Goal: Task Accomplishment & Management: Complete application form

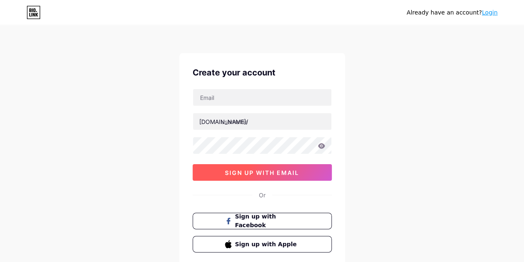
click at [294, 174] on span "sign up with email" at bounding box center [262, 172] width 74 height 7
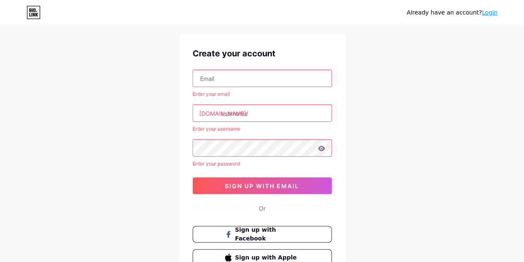
scroll to position [14, 0]
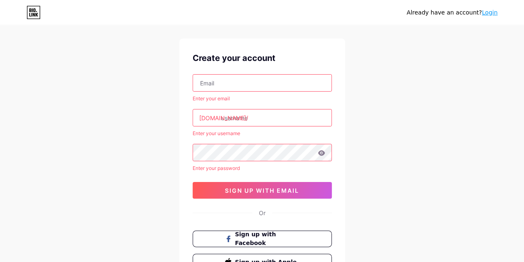
click at [284, 83] on input "text" at bounding box center [262, 82] width 138 height 17
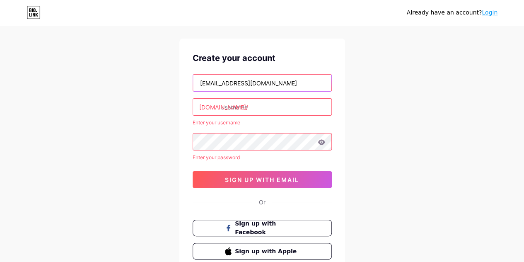
type input "[EMAIL_ADDRESS][DOMAIN_NAME]"
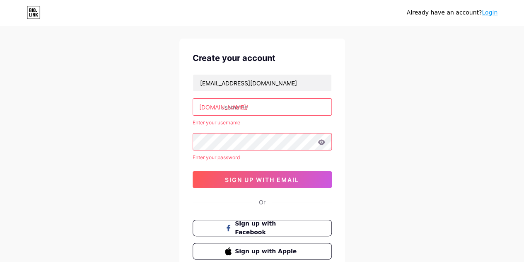
click at [268, 103] on input "text" at bounding box center [262, 107] width 138 height 17
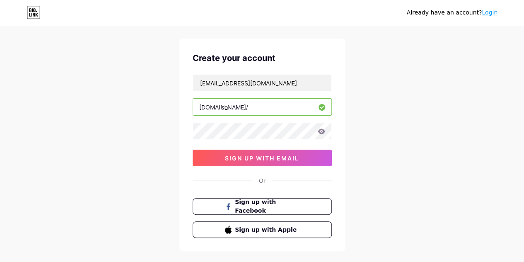
type input "c"
click at [257, 106] on input "codecreateolaborate" at bounding box center [262, 107] width 138 height 17
type input "codecreateollaborate"
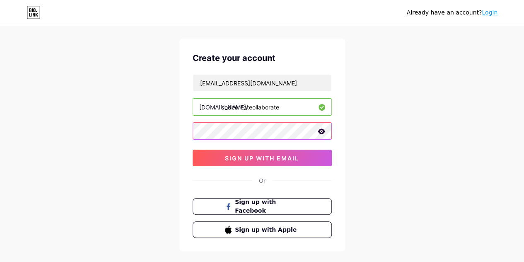
click at [183, 123] on div "Create your account [EMAIL_ADDRESS][DOMAIN_NAME] [DOMAIN_NAME]/ codecreateollab…" at bounding box center [262, 144] width 166 height 212
click at [173, 131] on div "Already have an account? Login Create your account [EMAIL_ADDRESS][DOMAIN_NAME]…" at bounding box center [262, 144] width 524 height 317
click at [323, 130] on icon at bounding box center [320, 130] width 7 height 5
click at [323, 130] on icon at bounding box center [320, 132] width 7 height 6
click at [142, 137] on div "Already have an account? Login Create your account [EMAIL_ADDRESS][DOMAIN_NAME]…" at bounding box center [262, 144] width 524 height 317
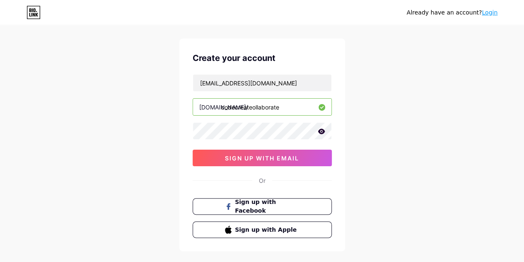
click at [322, 132] on icon at bounding box center [320, 130] width 7 height 5
click at [322, 132] on icon at bounding box center [320, 132] width 7 height 6
click at [322, 130] on icon at bounding box center [320, 131] width 7 height 6
click at [324, 132] on icon at bounding box center [321, 131] width 8 height 8
click at [363, 126] on div "Already have an account? Login Create your account [EMAIL_ADDRESS][DOMAIN_NAME]…" at bounding box center [262, 144] width 524 height 317
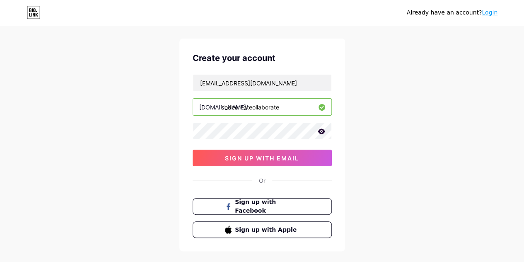
click at [320, 131] on icon at bounding box center [320, 131] width 7 height 6
click at [320, 131] on icon at bounding box center [320, 132] width 7 height 6
click at [321, 130] on icon at bounding box center [320, 130] width 7 height 5
click at [166, 129] on div "Already have an account? Login Create your account [EMAIL_ADDRESS][DOMAIN_NAME]…" at bounding box center [262, 144] width 524 height 317
click at [366, 128] on div "Already have an account? Login Create your account [EMAIL_ADDRESS][DOMAIN_NAME]…" at bounding box center [262, 144] width 524 height 317
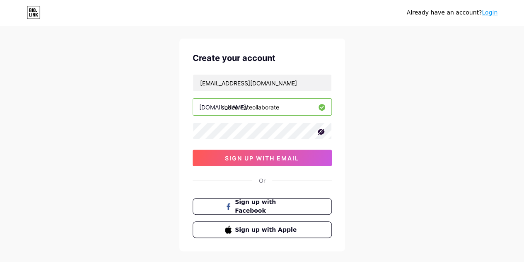
click at [322, 132] on icon at bounding box center [320, 132] width 7 height 6
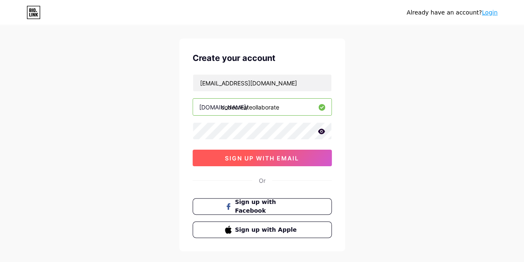
click at [308, 154] on button "sign up with email" at bounding box center [261, 157] width 139 height 17
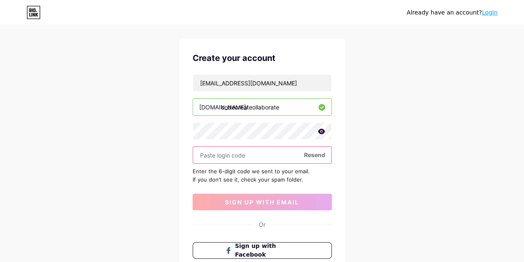
click at [257, 153] on input "text" at bounding box center [262, 155] width 138 height 17
click at [266, 156] on input "text" at bounding box center [262, 155] width 138 height 17
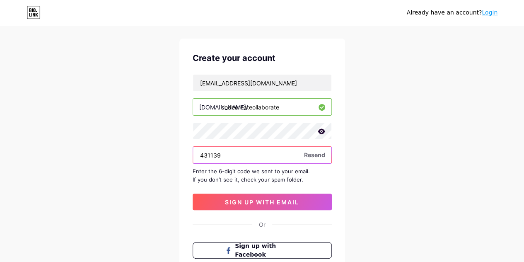
type input "431139"
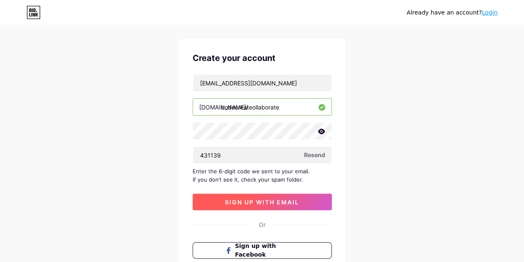
click at [306, 197] on button "sign up with email" at bounding box center [261, 201] width 139 height 17
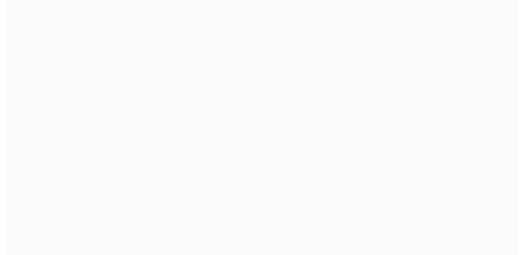
scroll to position [0, 0]
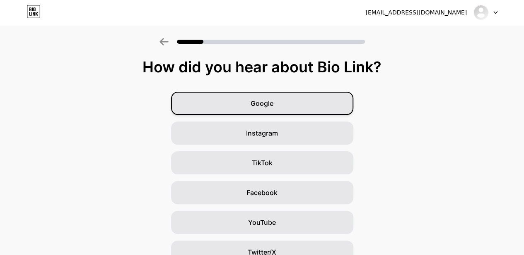
click at [329, 108] on div "Google" at bounding box center [262, 103] width 182 height 23
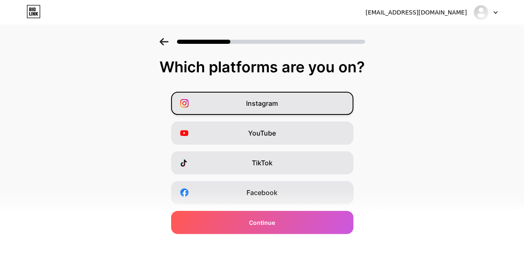
click at [321, 109] on div "Instagram" at bounding box center [262, 103] width 182 height 23
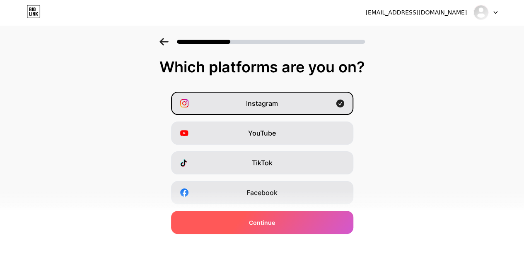
click at [318, 230] on div "Continue" at bounding box center [262, 222] width 182 height 23
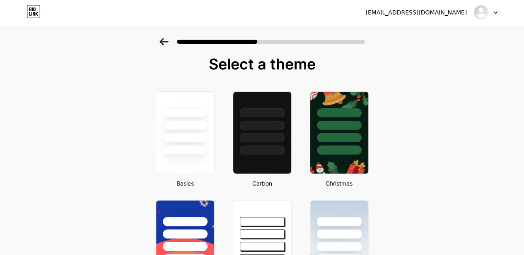
scroll to position [2, 0]
click at [204, 134] on div at bounding box center [185, 139] width 46 height 10
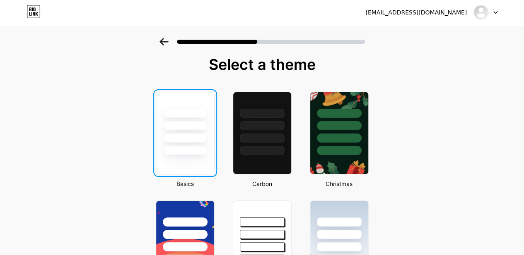
scroll to position [0, 0]
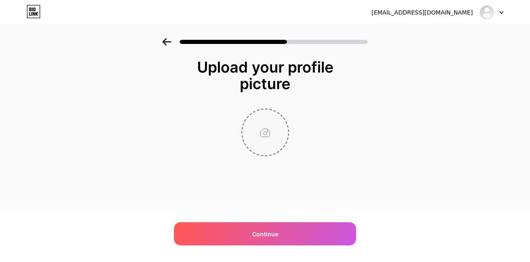
click at [272, 133] on input "file" at bounding box center [265, 132] width 46 height 46
click at [263, 123] on input "file" at bounding box center [265, 132] width 46 height 46
type input "C:\fakepath\[PERSON_NAME]"
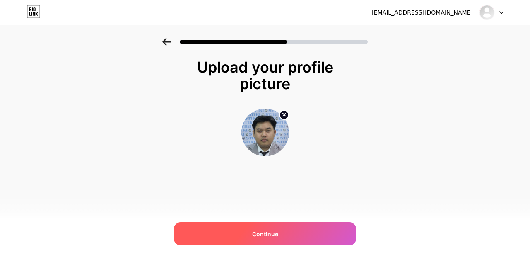
click at [308, 231] on div "Continue" at bounding box center [265, 233] width 182 height 23
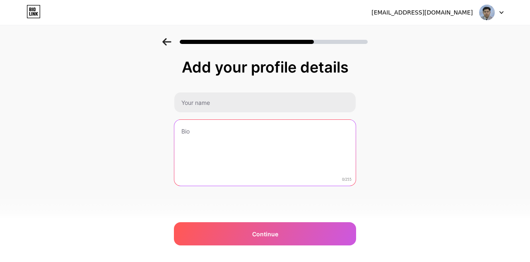
paste textarea "Pilih sesi workshop "CODE, CREATE, COLLABORATE" yang paling relevan untukmu. Am…"
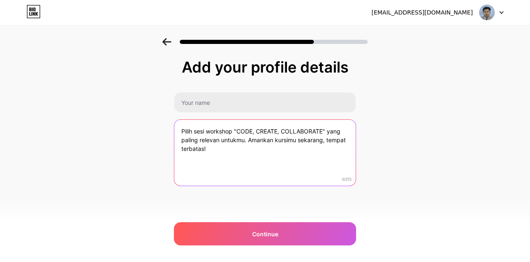
click at [246, 149] on textarea "Pilih sesi workshop "CODE, CREATE, COLLABORATE" yang paling relevan untukmu. Am…" at bounding box center [264, 153] width 181 height 67
drag, startPoint x: 244, startPoint y: 139, endPoint x: 329, endPoint y: 130, distance: 85.2
click at [329, 130] on textarea "Pilih sesi workshop "CODE, CREATE, COLLABORATE" yang paling relevan untukmu. Am…" at bounding box center [264, 152] width 183 height 67
drag, startPoint x: 233, startPoint y: 130, endPoint x: 165, endPoint y: 129, distance: 67.5
click at [165, 129] on div "Add your profile details Pilih sesi workshop "CODE, CREATE, COLLABORATE". Amank…" at bounding box center [265, 132] width 530 height 189
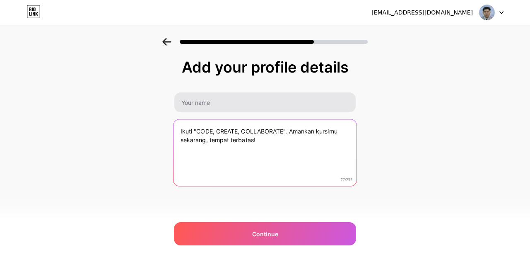
type textarea "Ikuti "CODE, CREATE, COLLABORATE". Amankan kursimu sekarang, tempat terbatas!"
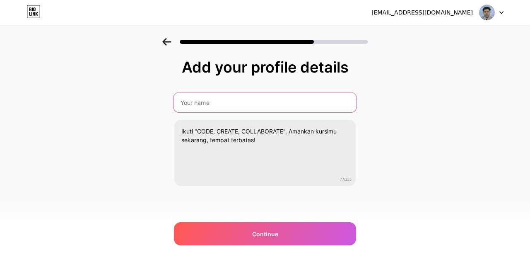
click at [263, 106] on input "text" at bounding box center [264, 102] width 183 height 20
paste input "Pendaftaran Workshop CCC"
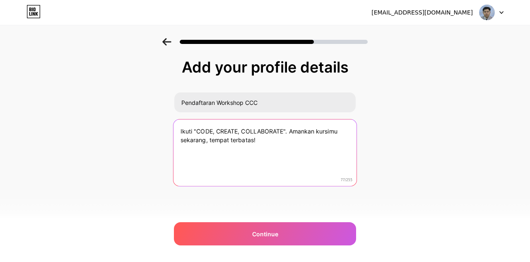
drag, startPoint x: 197, startPoint y: 129, endPoint x: 282, endPoint y: 130, distance: 84.9
click at [282, 130] on textarea "Ikuti "CODE, CREATE, COLLABORATE". Amankan kursimu sekarang, tempat terbatas!" at bounding box center [264, 152] width 183 height 67
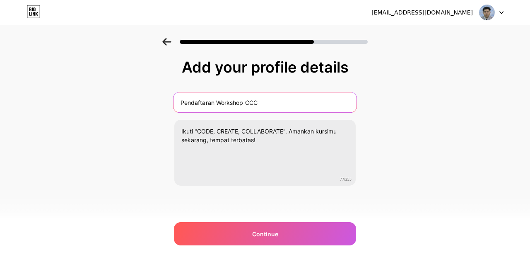
drag, startPoint x: 263, startPoint y: 103, endPoint x: 246, endPoint y: 101, distance: 17.1
click at [246, 101] on input "Pendaftaran Workshop CCC" at bounding box center [264, 102] width 183 height 20
paste input "ODE, CREATE, COLLABORATE"
type input "Pendaftaran Workshop CODE, CREATE, COLLABORATE"
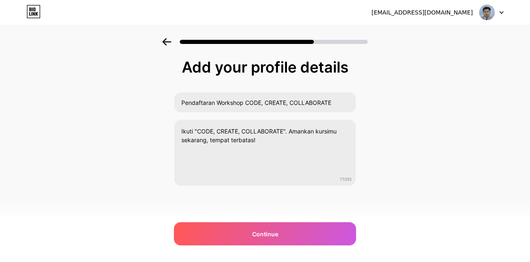
click at [410, 172] on div "Add your profile details Pendaftaran Workshop CODE, CREATE, COLLABORATE Ikuti "…" at bounding box center [265, 132] width 530 height 189
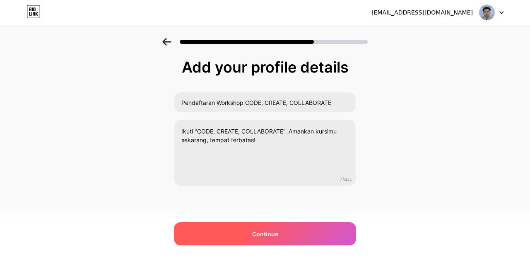
click at [334, 235] on div "Continue" at bounding box center [265, 233] width 182 height 23
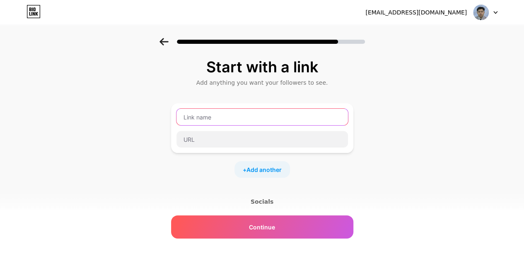
click at [237, 115] on input "text" at bounding box center [261, 117] width 171 height 17
paste input "AI untuk UMKM: [PERSON_NAME], [PERSON_NAME]"
paste input "[PERSON_NAME]"
click at [340, 118] on input "Sesi 1: AI untuk UMKM: [PERSON_NAME], [PERSON_NAME] ([PERSON_NAME])" at bounding box center [261, 117] width 171 height 17
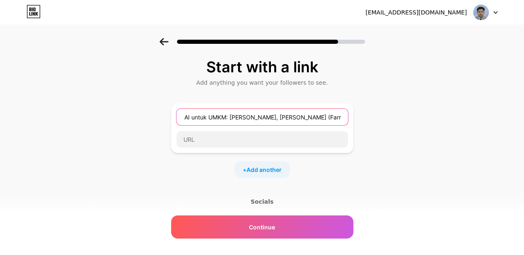
scroll to position [0, 15]
type input "Sesi 1: AI untuk UMKM: [PERSON_NAME], [PERSON_NAME] ([PERSON_NAME])"
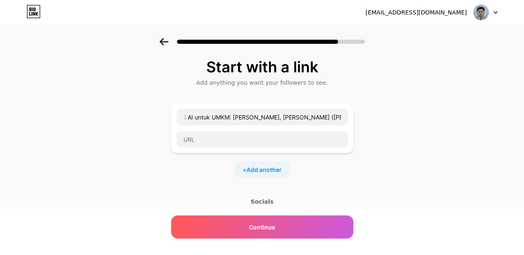
scroll to position [0, 0]
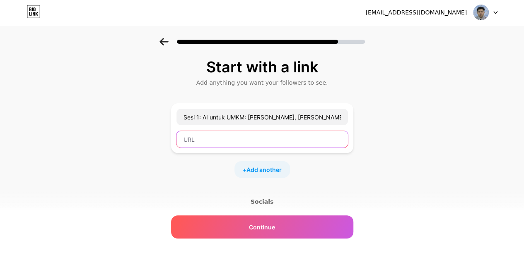
click at [262, 142] on input "text" at bounding box center [261, 139] width 171 height 17
paste input "[URL][DOMAIN_NAME]"
type input "[URL][DOMAIN_NAME]"
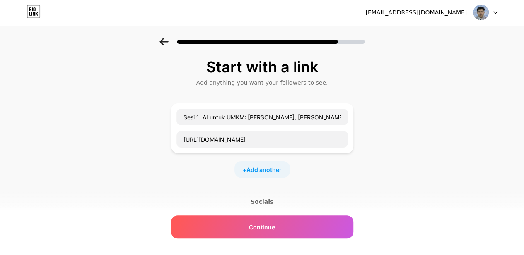
click at [409, 145] on div "Start with a link Add anything you want your followers to see. Sesi 1: AI untuk…" at bounding box center [262, 183] width 524 height 291
click at [269, 173] on span "Add another" at bounding box center [263, 170] width 35 height 9
click at [269, 173] on input "text" at bounding box center [261, 175] width 171 height 17
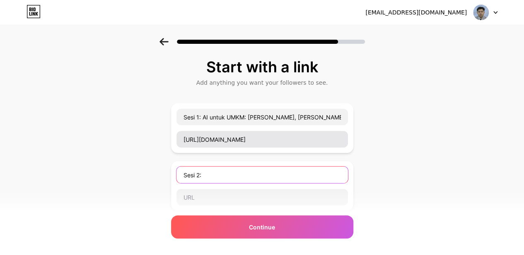
paste input "DKV Revolution: Membangun Ide Inovatif di Era Digital (Menekan revolusi desain …"
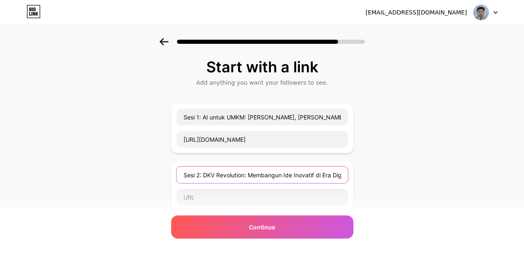
click at [315, 177] on input "Sesi 2: DKV Revolution: Membangun Ide Inovatif di Era Digital (Menekan revolusi…" at bounding box center [261, 175] width 171 height 17
click at [348, 173] on input "Sesi 2: DKV Revolution: Membangun Ide Inovatif di Era Digital (Menekan revolusi…" at bounding box center [261, 175] width 171 height 17
paste input "[PERSON_NAME]"
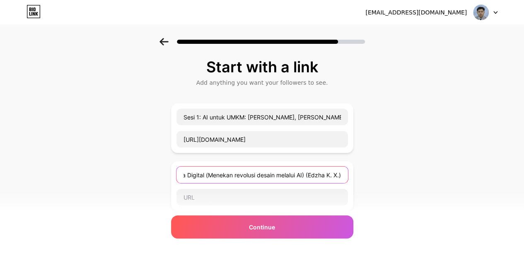
type input "Sesi 2: DKV Revolution: Membangun Ide Inovatif di Era Digital (Menekan revolusi…"
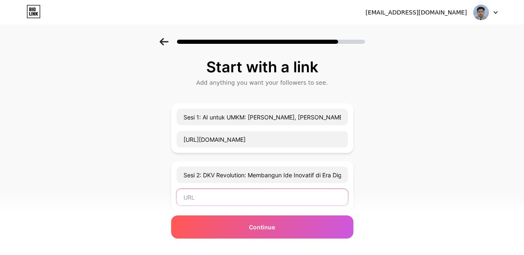
click at [278, 198] on input "text" at bounding box center [261, 197] width 171 height 17
paste input "[URL][DOMAIN_NAME]"
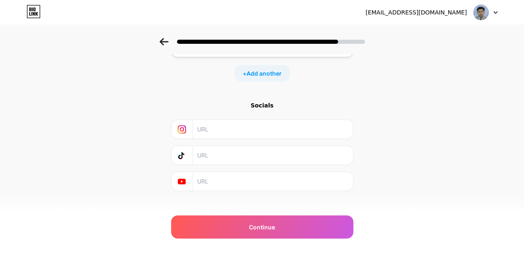
scroll to position [163, 0]
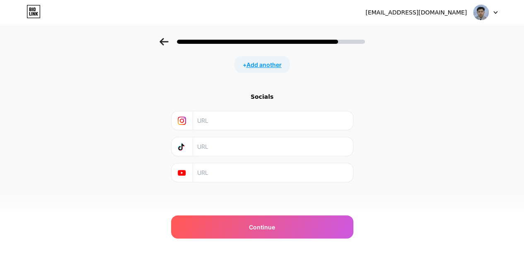
type input "[URL][DOMAIN_NAME]"
click at [279, 63] on span "Add another" at bounding box center [263, 64] width 35 height 9
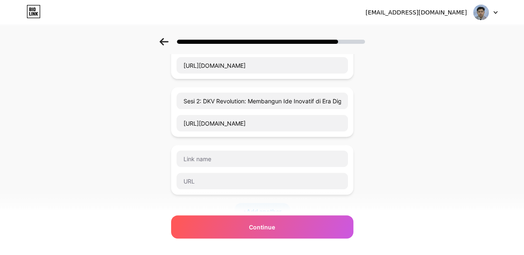
scroll to position [72, 0]
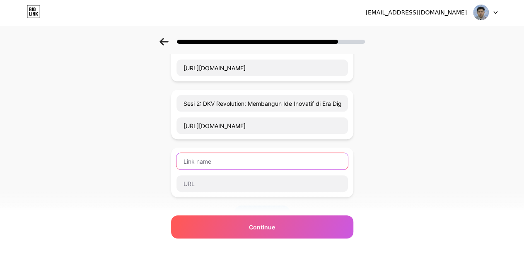
click at [297, 158] on input "text" at bounding box center [261, 161] width 171 height 17
paste input "Membuat aplikasi chat bot sederhana dengan Gemini AI."
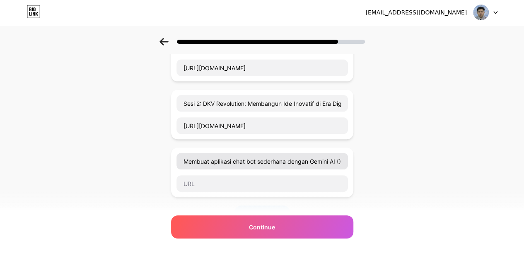
scroll to position [0, 0]
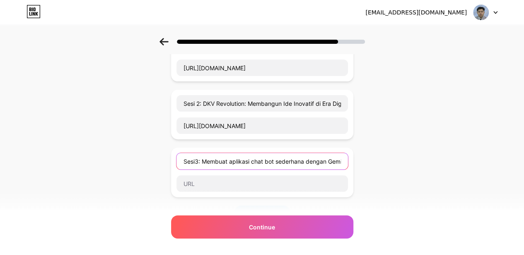
click at [339, 159] on input "Sesi3: Membuat aplikasi chat bot sederhana dengan Gemini AI ()" at bounding box center [261, 161] width 171 height 17
click at [341, 160] on input "Sesi3: Membuat aplikasi chat bot sederhana dengan Gemini AI ()" at bounding box center [261, 161] width 171 height 17
paste input "[PERSON_NAME] [PERSON_NAME]"
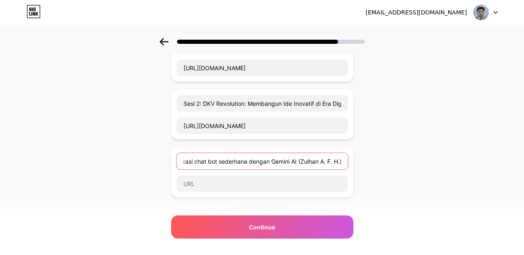
type input "Sesi3: Membuat aplikasi chat bot sederhana dengan Gemini AI (Zulhan A. F. H.)"
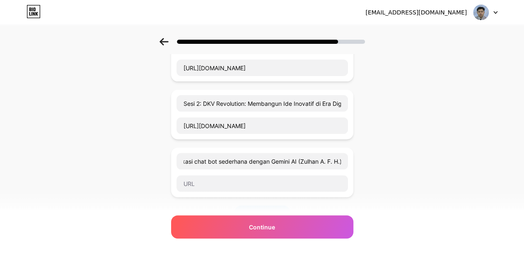
scroll to position [0, 0]
click at [269, 180] on input "text" at bounding box center [261, 183] width 171 height 17
paste input "[URL][DOMAIN_NAME]"
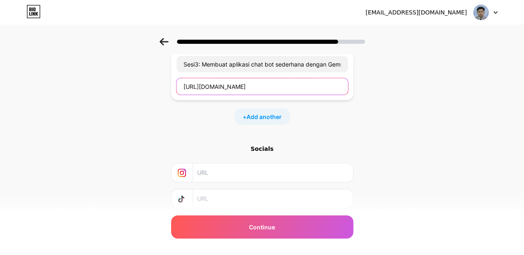
scroll to position [168, 0]
type input "[URL][DOMAIN_NAME]"
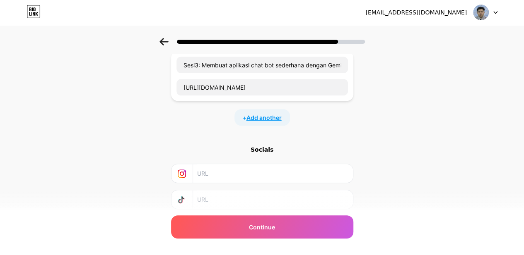
click at [277, 117] on span "Add another" at bounding box center [263, 117] width 35 height 9
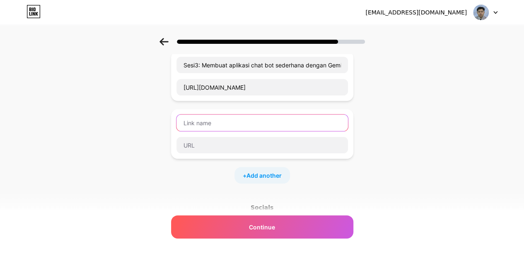
click at [242, 124] on input "text" at bounding box center [261, 123] width 171 height 17
paste input "Kolaborasi Cerdas di Era AI: Pengenalan GitHub, Praktik Interaktif, dan GitHub …"
click at [185, 119] on input "Kolaborasi Cerdas di Era AI: Pengenalan GitHub, Praktik Interaktif, dan GitHub …" at bounding box center [261, 123] width 171 height 17
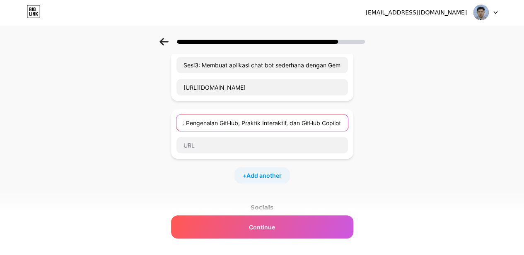
click at [342, 120] on input "Kolaborasi Cerdas di Era AI:Sesi 4: Pengenalan GitHub, Praktik Interaktif, dan …" at bounding box center [261, 123] width 171 height 17
paste input "[PERSON_NAME] Prasetyo"
type input "Kolaborasi Cerdas di Era AI:Sesi 4: Pengenalan GitHub, Praktik Interaktif, dan …"
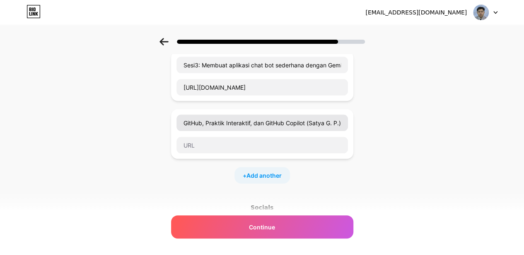
scroll to position [0, 0]
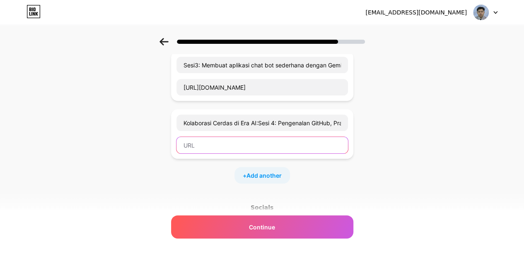
click at [281, 147] on input "text" at bounding box center [261, 145] width 171 height 17
paste input "[URL][DOMAIN_NAME]"
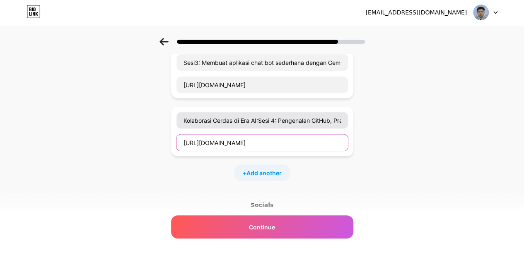
scroll to position [170, 6]
type input "[URL][DOMAIN_NAME]"
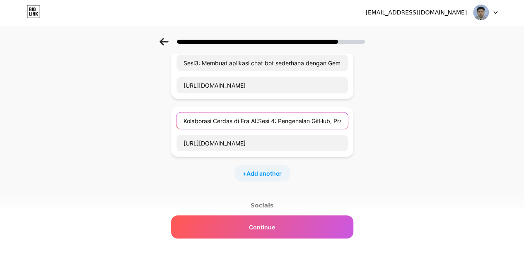
click at [274, 119] on input "Kolaborasi Cerdas di Era AI:Sesi 4: Pengenalan GitHub, Praktik Interaktif, dan …" at bounding box center [261, 121] width 171 height 17
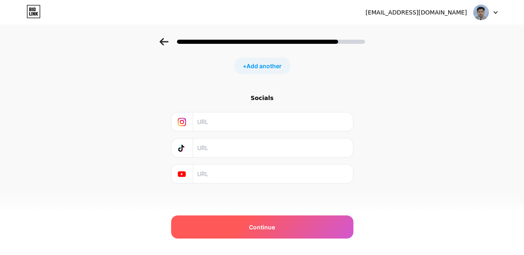
type input "Sesi 4: Kolaborasi Cerdas di Era AI: Pengenalan GitHub, Praktik Interaktif, dan…"
click at [315, 227] on div "Continue" at bounding box center [262, 227] width 182 height 23
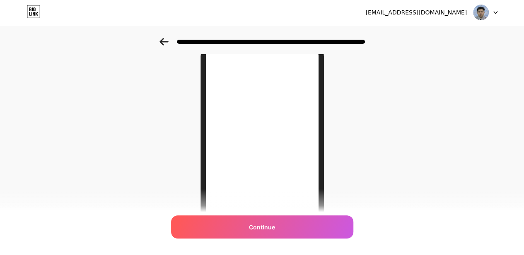
scroll to position [161, 0]
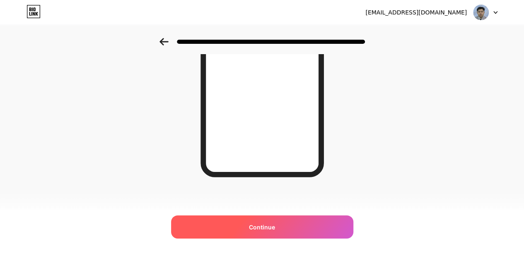
click at [322, 226] on div "Continue" at bounding box center [262, 227] width 182 height 23
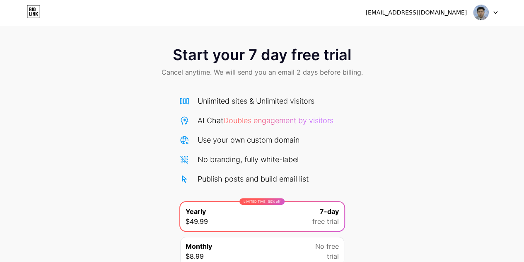
scroll to position [71, 0]
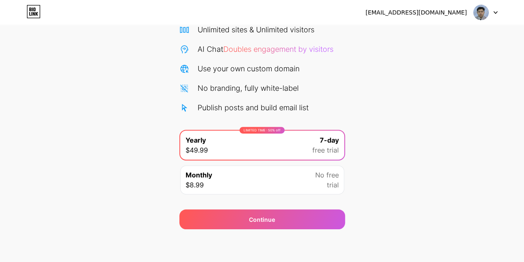
click at [335, 190] on div "Monthly $8.99 No free trial" at bounding box center [262, 179] width 164 height 29
